Goal: Task Accomplishment & Management: Manage account settings

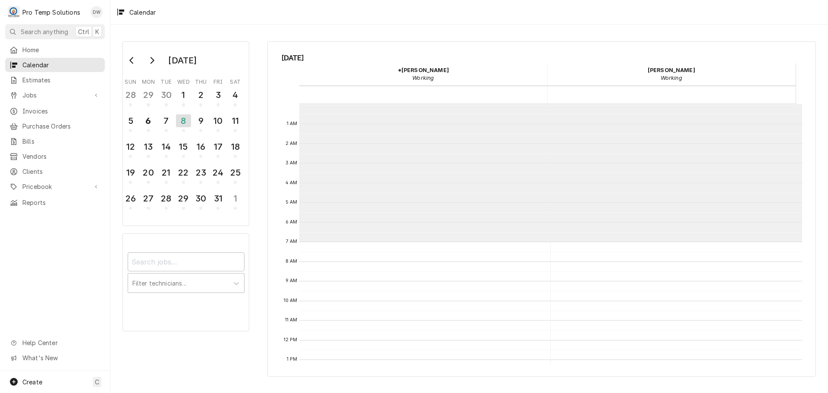
scroll to position [138, 0]
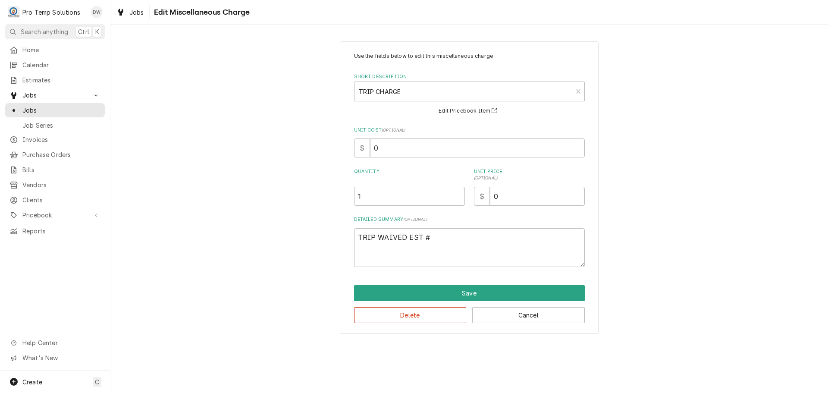
type textarea "TRIP WAIVED EST #1"
type textarea "x"
type textarea "TRIP WAIVED EST #10"
type textarea "x"
type textarea "TRIP WAIVED EST #100"
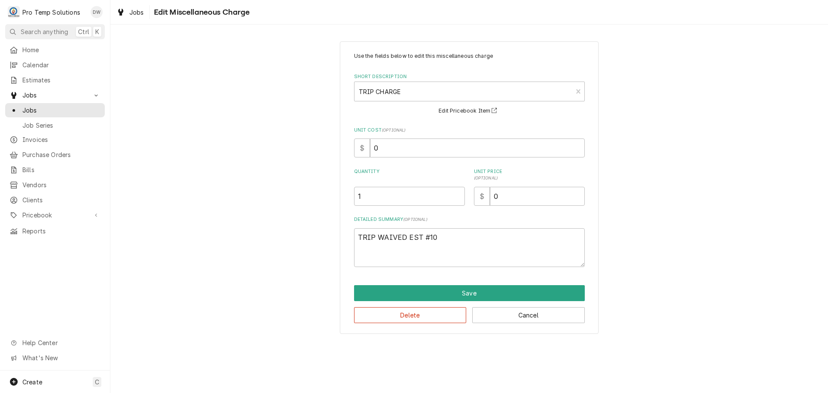
type textarea "x"
type textarea "TRIP WAIVED EST #1006"
type textarea "x"
type textarea "TRIP WAIVED EST #10062"
type textarea "x"
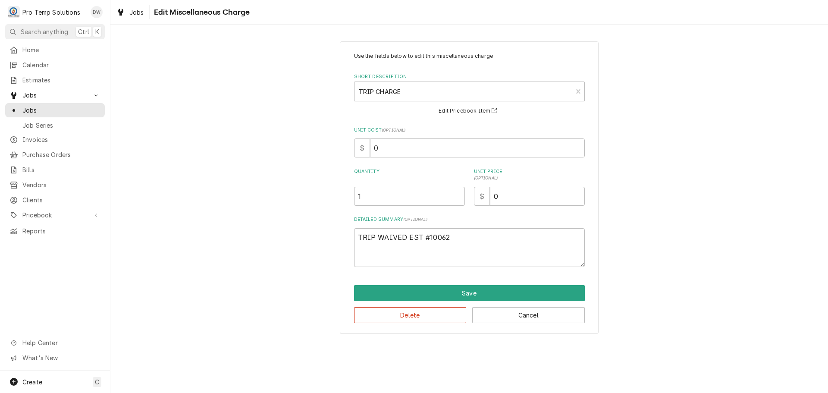
type textarea "TRIP WAIVED EST #100625"
type textarea "x"
type textarea "TRIP WAIVED EST #100625-"
type textarea "x"
type textarea "TRIP WAIVED EST #100625-0"
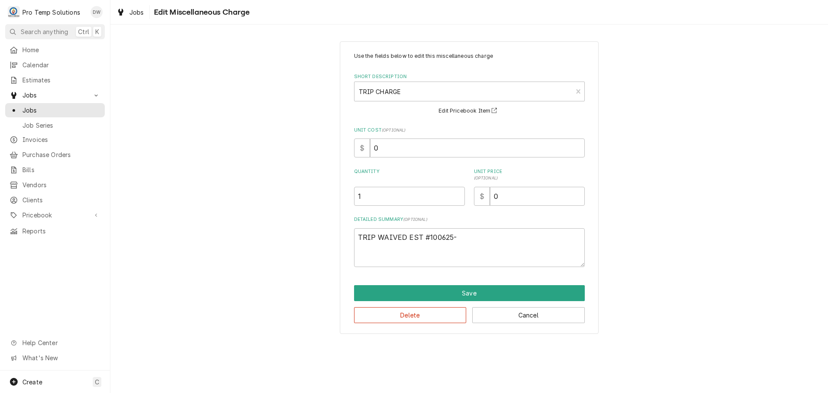
type textarea "x"
type textarea "TRIP WAIVED EST #100625-02"
type textarea "x"
type textarea "TRIP WAIVED EST #100625-02E"
type textarea "x"
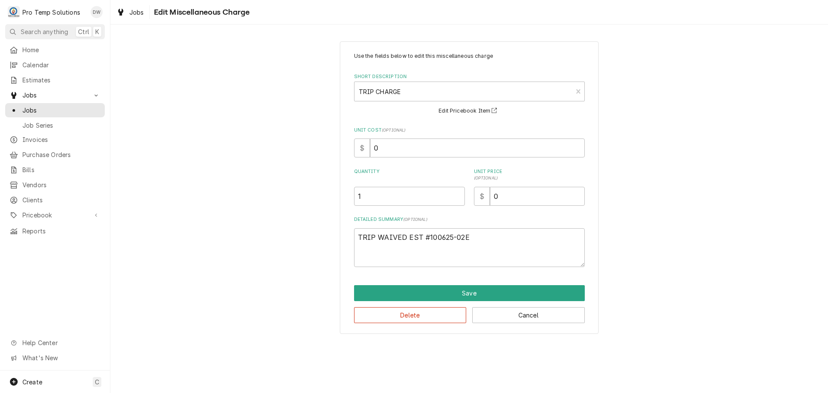
type textarea "TRIP WAIVED EST #100625-02ES"
type textarea "x"
type textarea "TRIP WAIVED EST #100625-02EST"
type textarea "x"
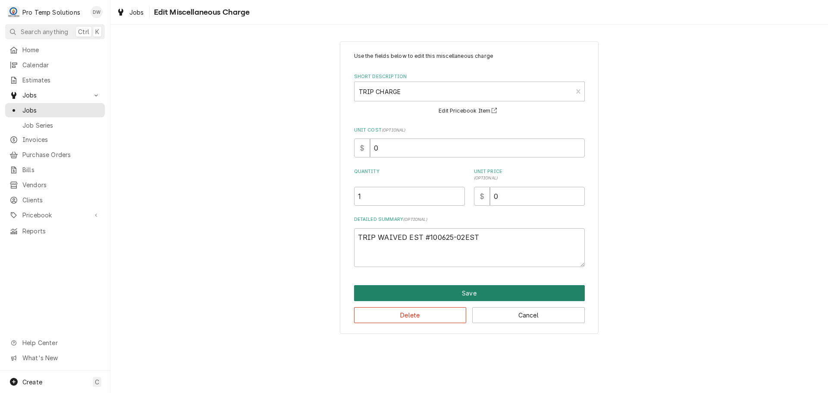
type textarea "TRIP WAIVED EST #100625-02EST"
click at [471, 292] on button "Save" at bounding box center [469, 293] width 231 height 16
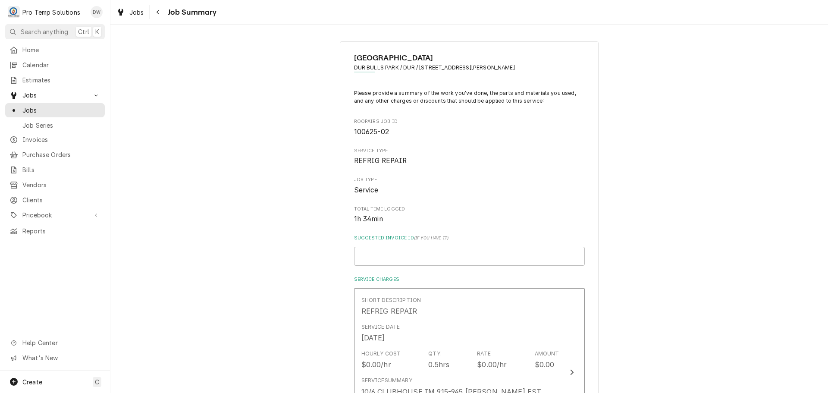
scroll to position [517, 0]
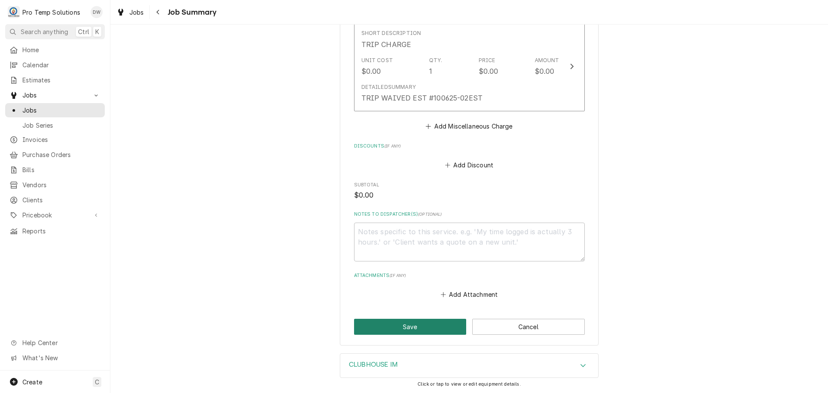
click at [408, 326] on button "Save" at bounding box center [410, 327] width 113 height 16
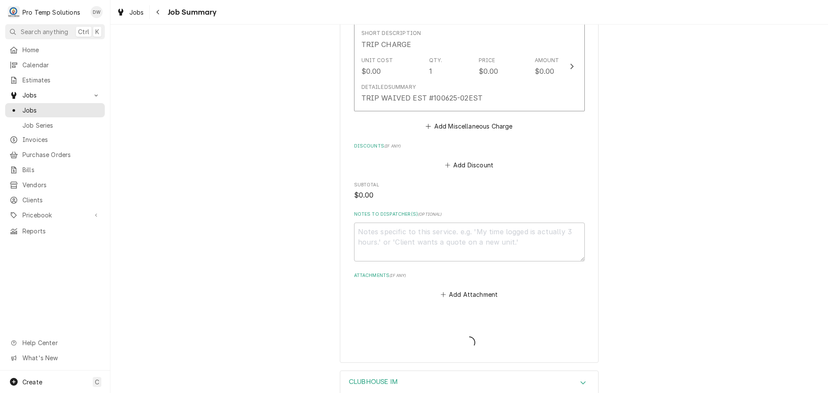
type textarea "x"
